Goal: Transaction & Acquisition: Purchase product/service

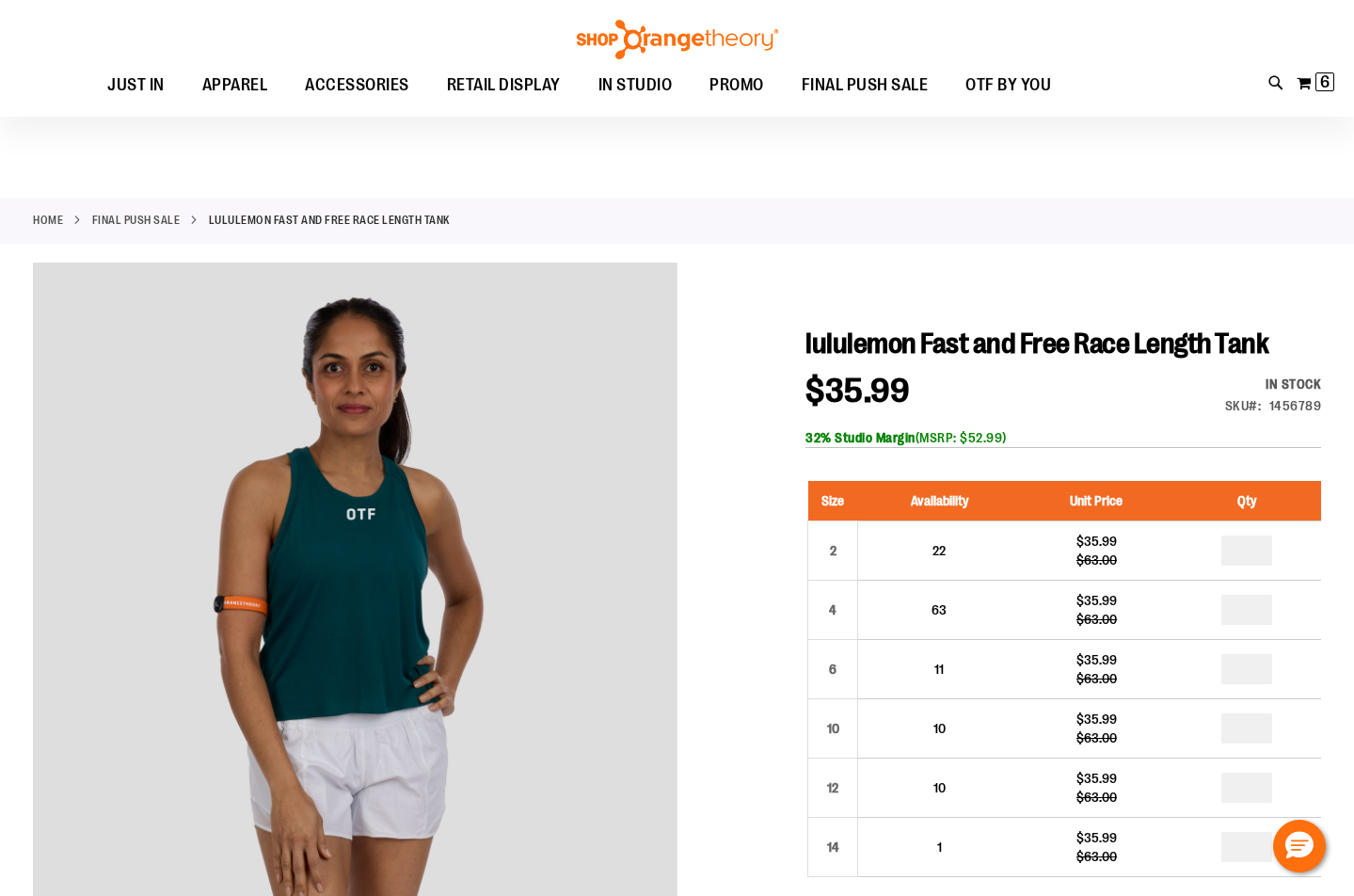
scroll to position [187, 0]
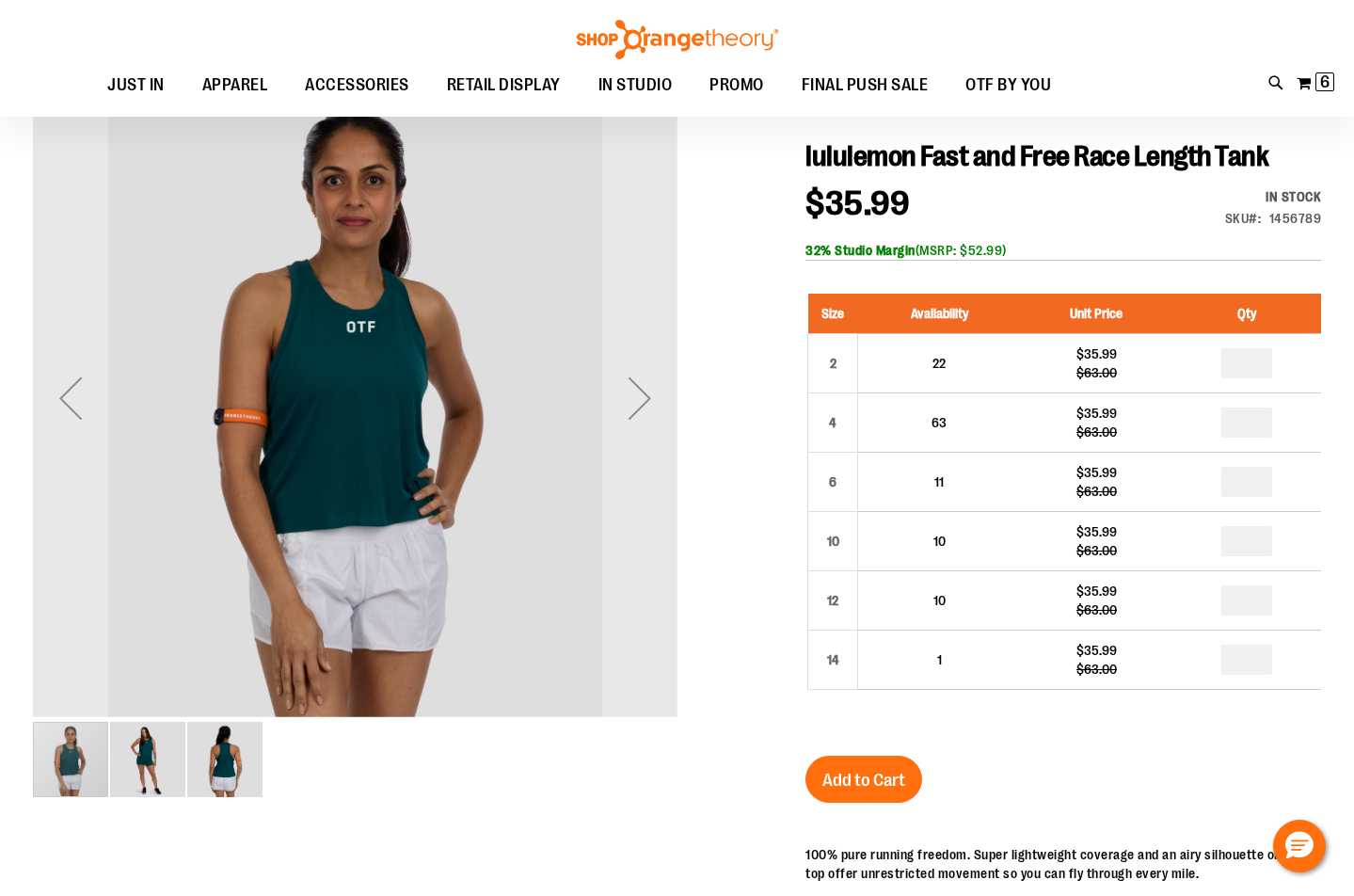
click at [139, 753] on img "image 2 of 3" at bounding box center [147, 759] width 75 height 75
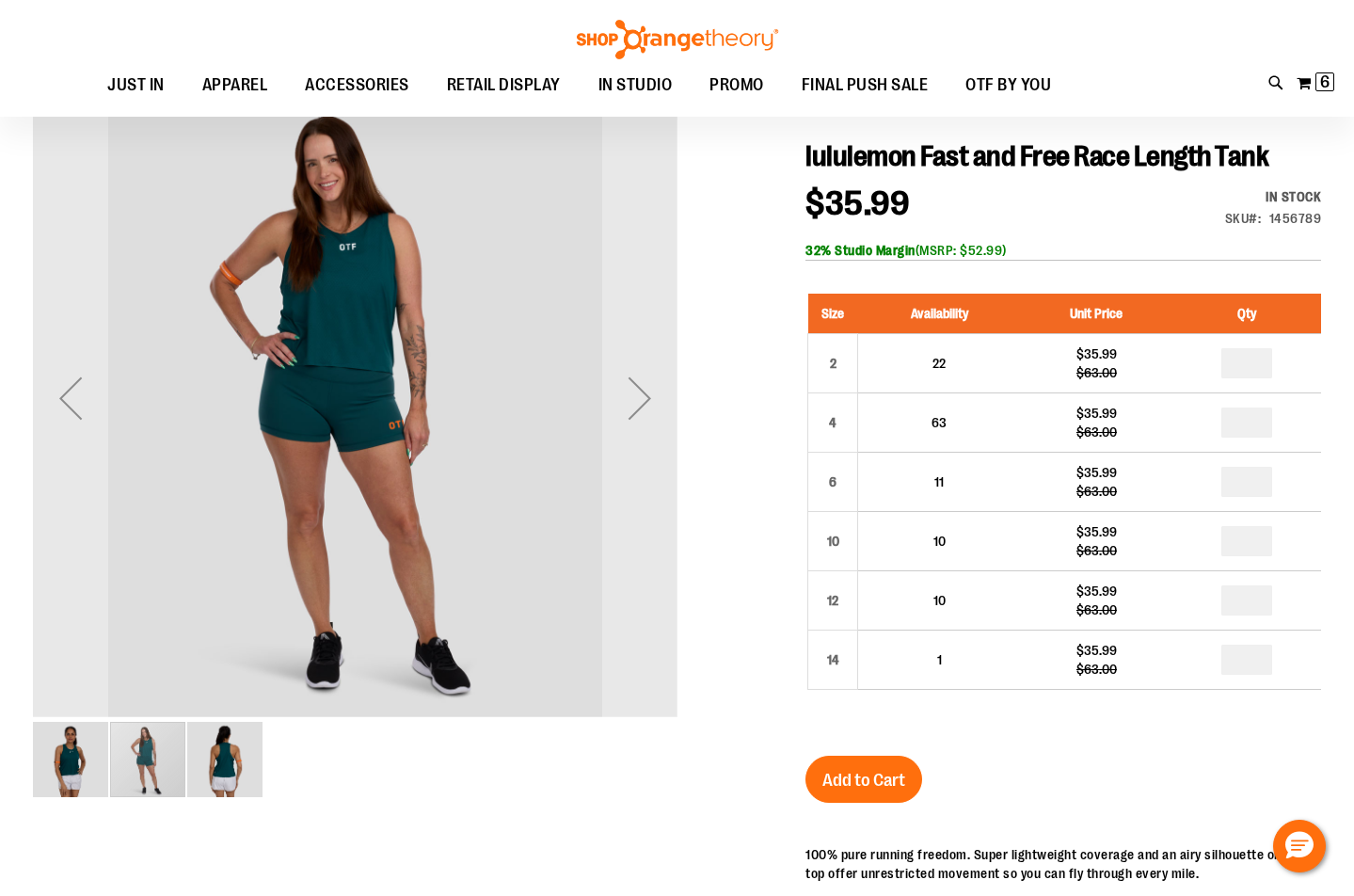
click at [227, 749] on img "image 3 of 3" at bounding box center [224, 759] width 75 height 75
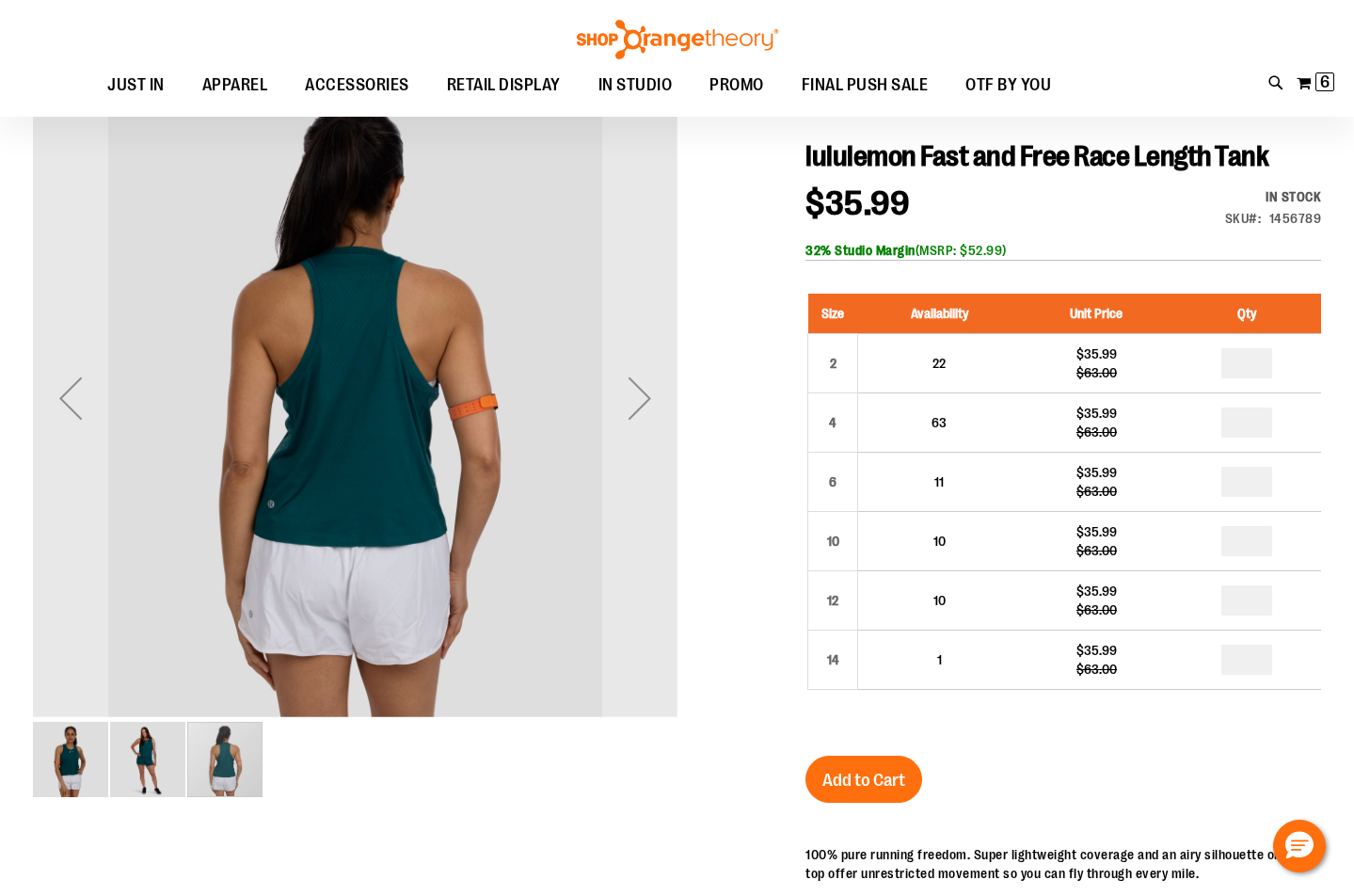
click at [51, 752] on img "image 1 of 3" at bounding box center [70, 759] width 75 height 75
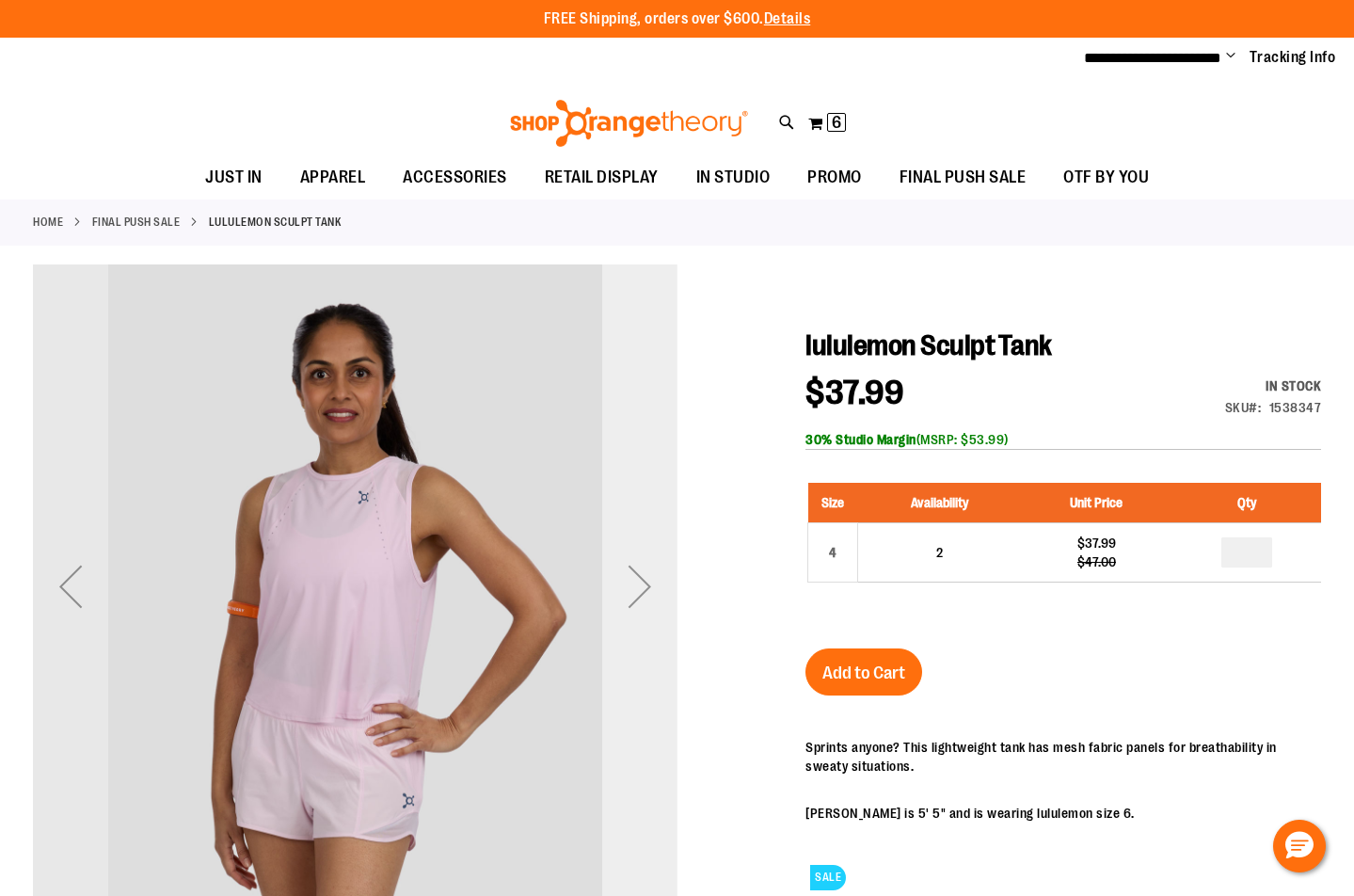
click at [650, 592] on div "Next" at bounding box center [639, 586] width 75 height 75
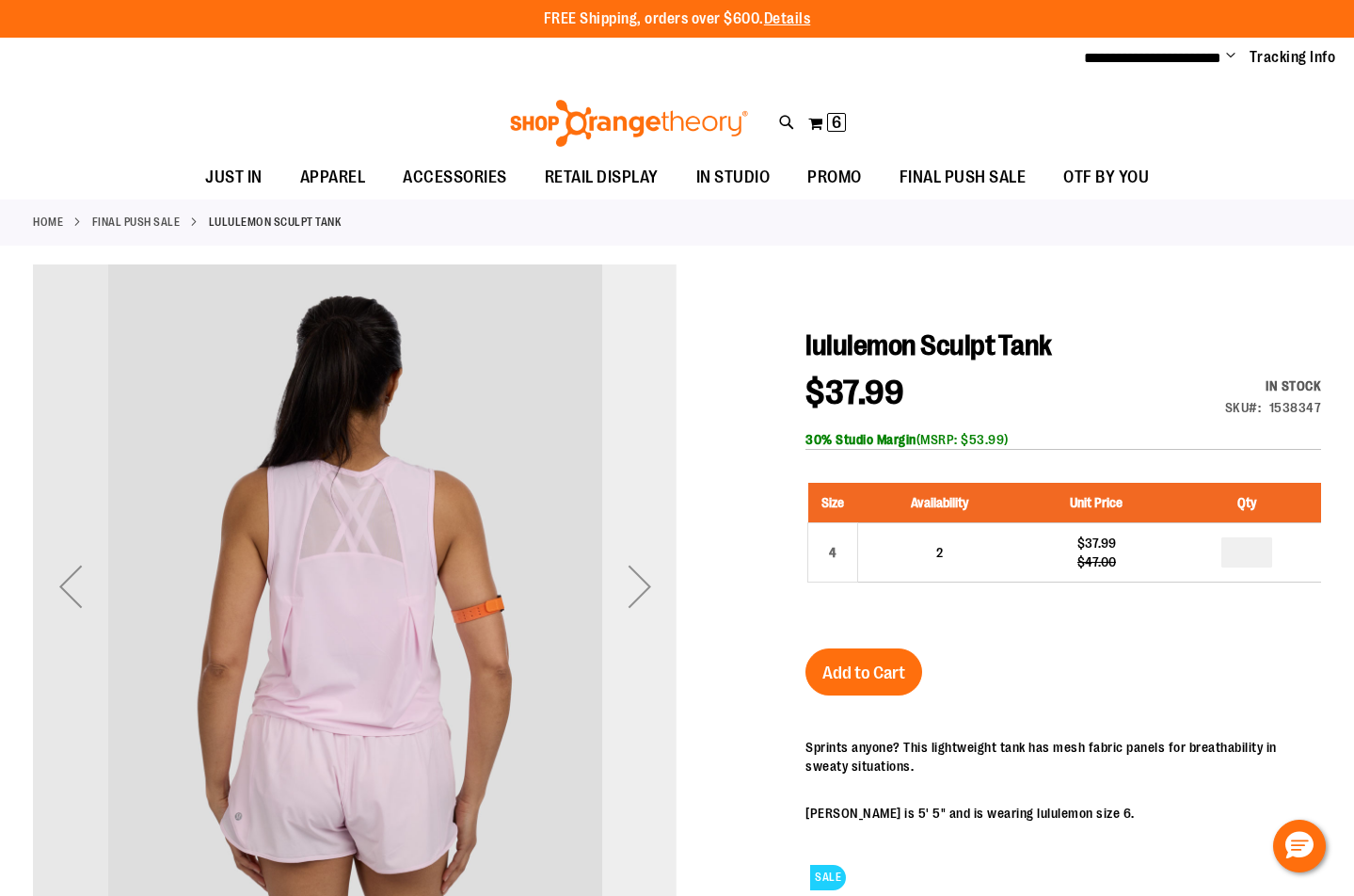
click at [649, 592] on div "Next" at bounding box center [639, 586] width 75 height 75
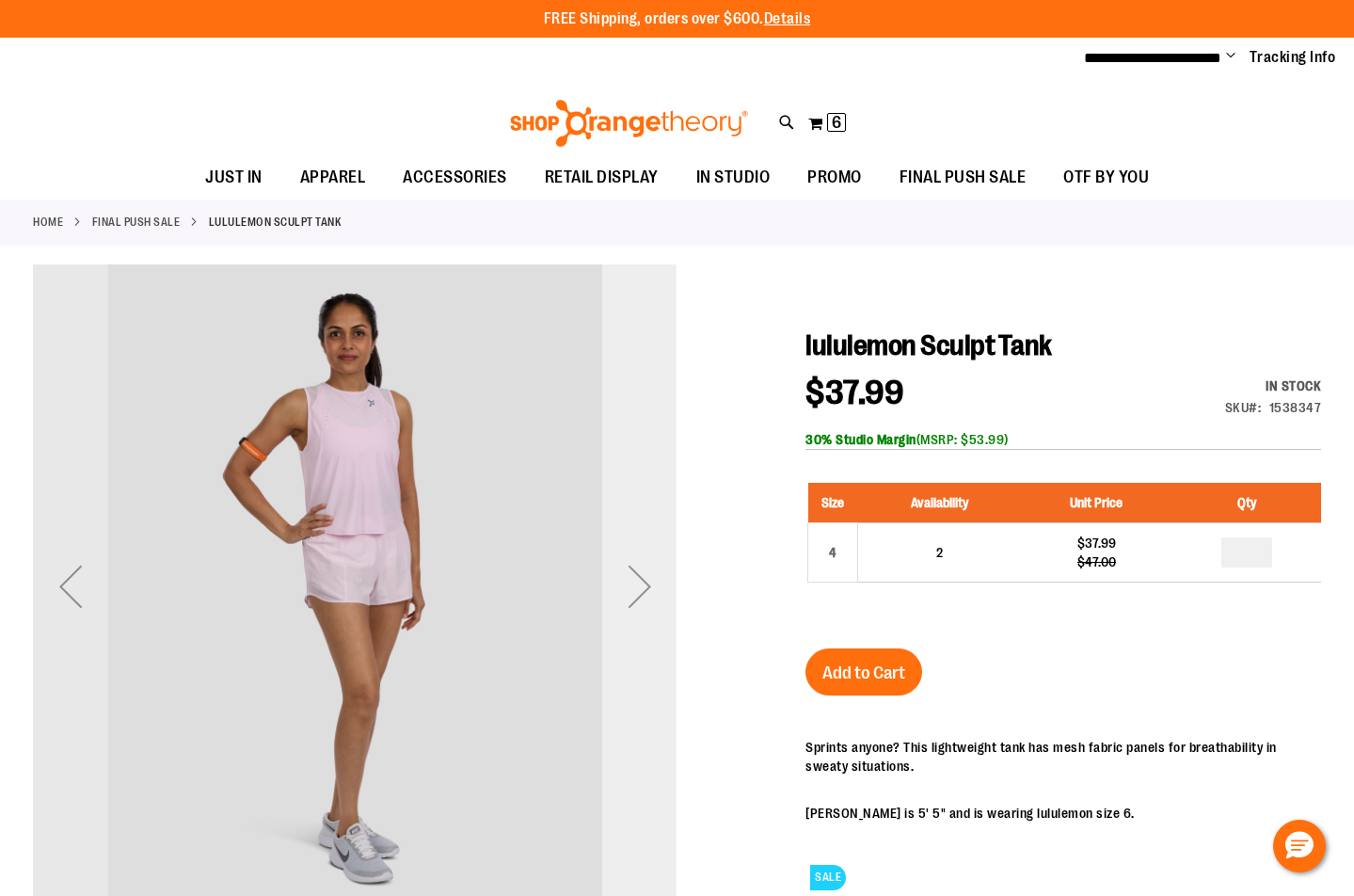
click at [649, 592] on div "Next" at bounding box center [639, 586] width 75 height 75
